Goal: Entertainment & Leisure: Consume media (video, audio)

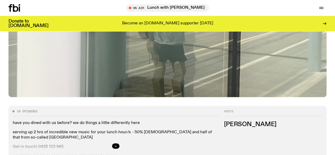
scroll to position [182, 0]
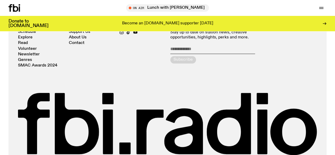
scroll to position [752, 0]
